Goal: Task Accomplishment & Management: Use online tool/utility

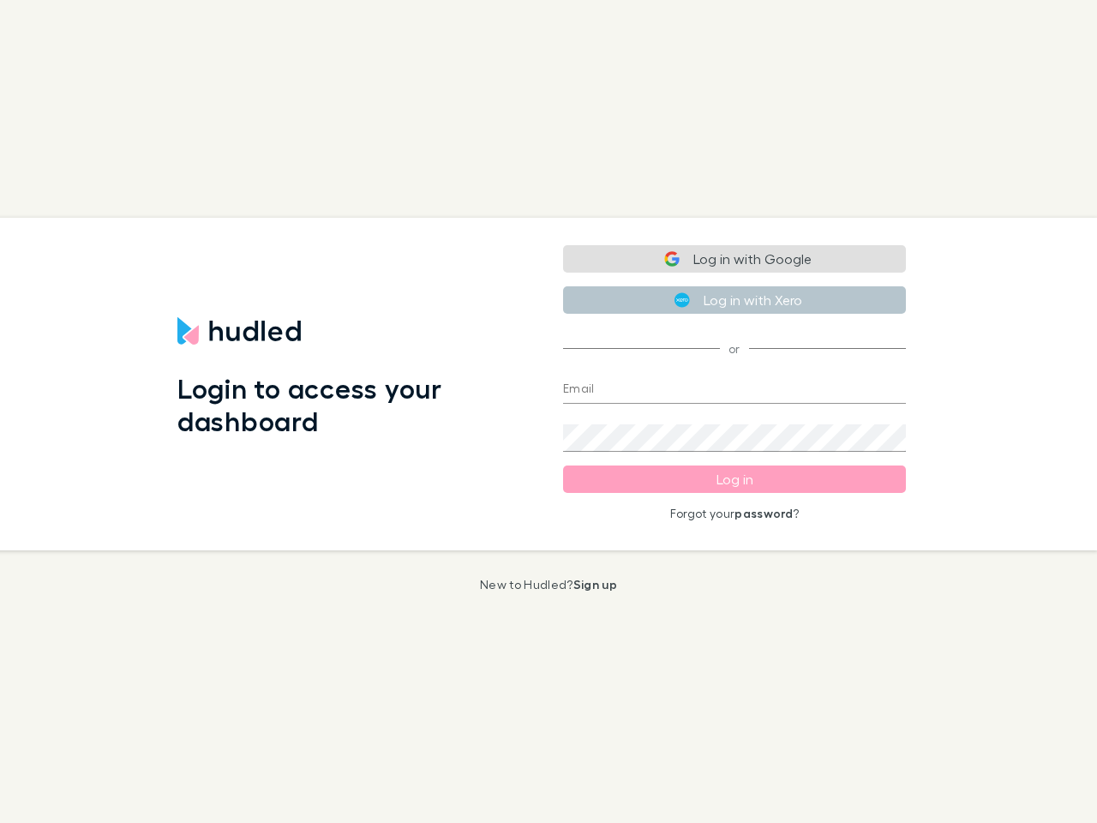
click at [549, 411] on div "Login to access your dashboard" at bounding box center [357, 384] width 386 height 333
click at [735, 259] on button "Log in with Google" at bounding box center [734, 258] width 343 height 27
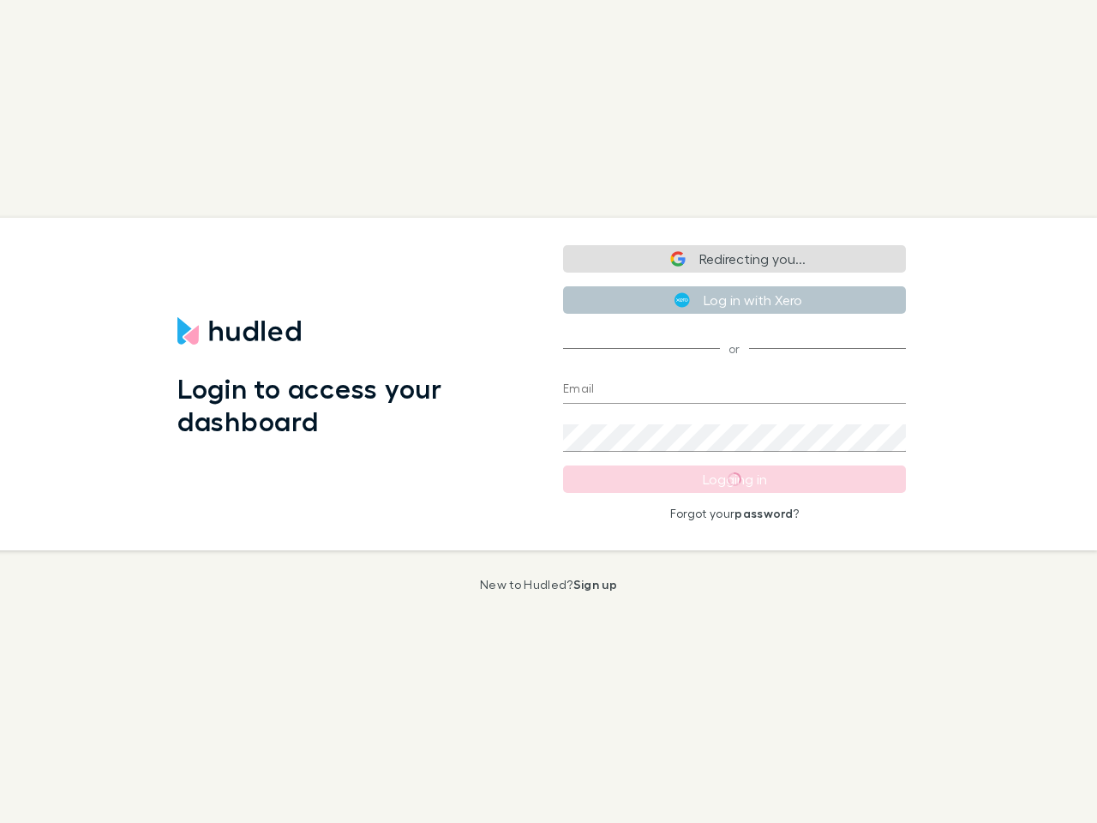
click at [735, 300] on button "Log in with Xero" at bounding box center [734, 299] width 343 height 27
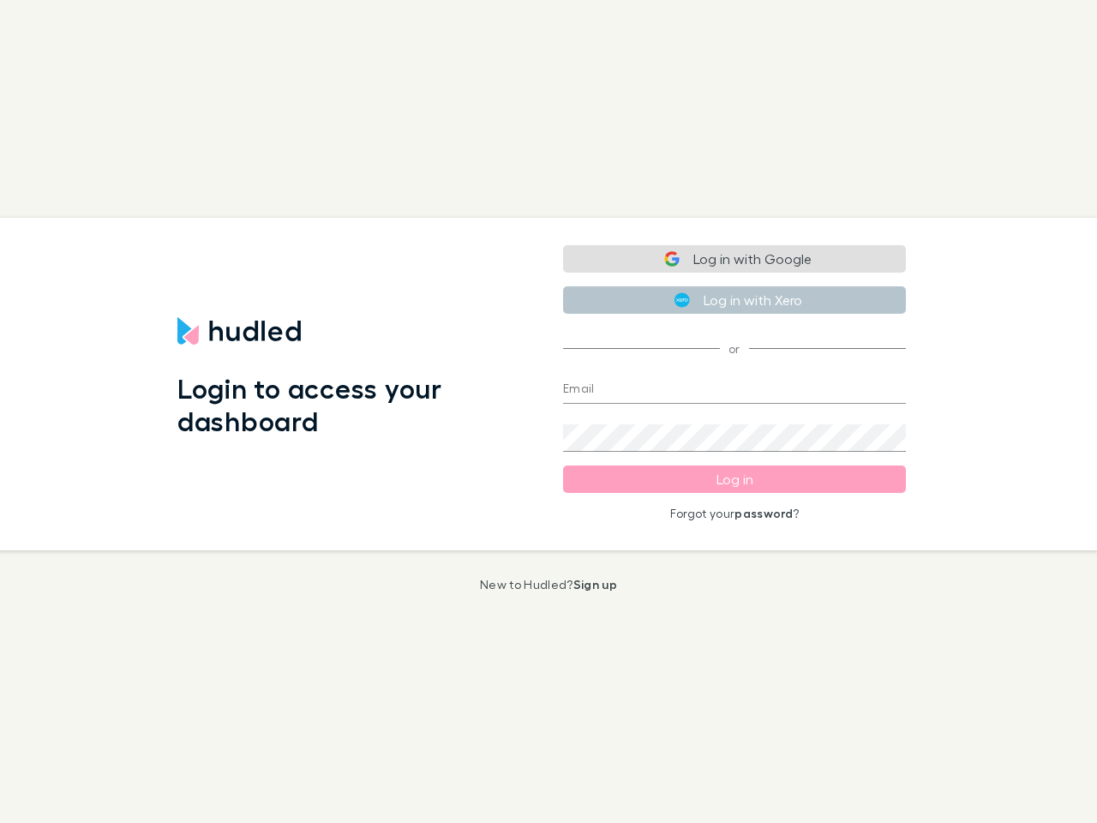
click at [735, 390] on input "Email" at bounding box center [734, 389] width 343 height 27
click at [735, 479] on form "Email Password Log in Forgot your password ?" at bounding box center [734, 442] width 343 height 158
